Goal: Transaction & Acquisition: Purchase product/service

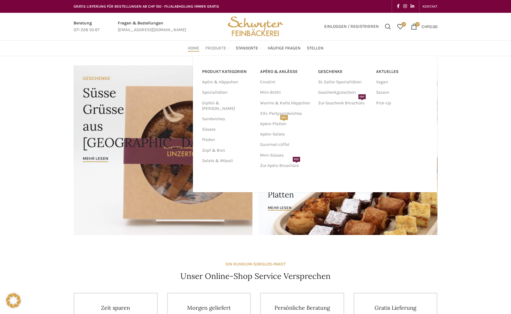
click at [207, 49] on span "Produkte" at bounding box center [215, 48] width 21 height 6
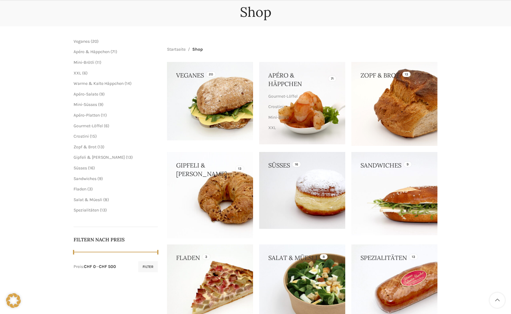
scroll to position [92, 0]
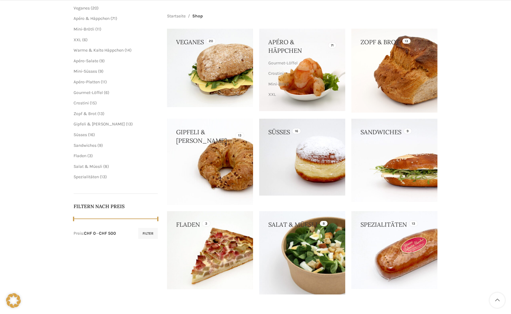
click at [305, 237] on link at bounding box center [302, 252] width 86 height 83
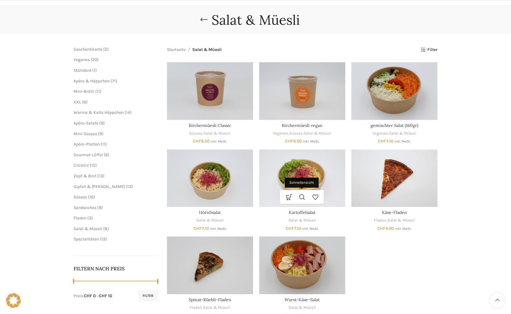
scroll to position [61, 0]
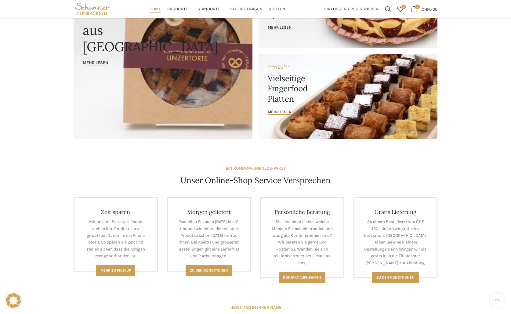
scroll to position [61, 0]
